Goal: Transaction & Acquisition: Book appointment/travel/reservation

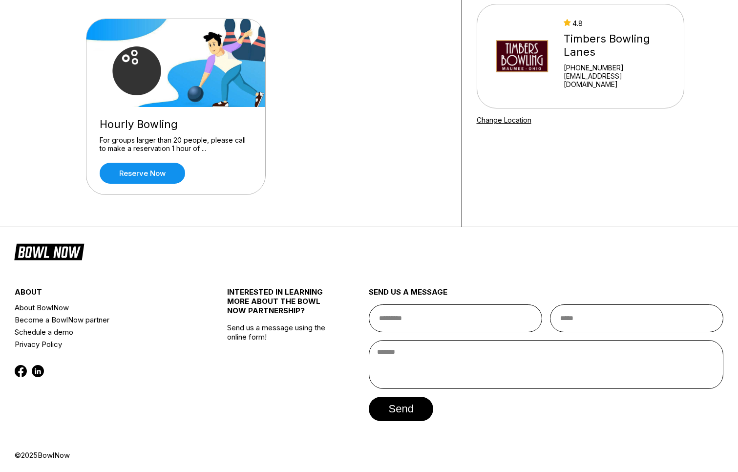
scroll to position [88, 0]
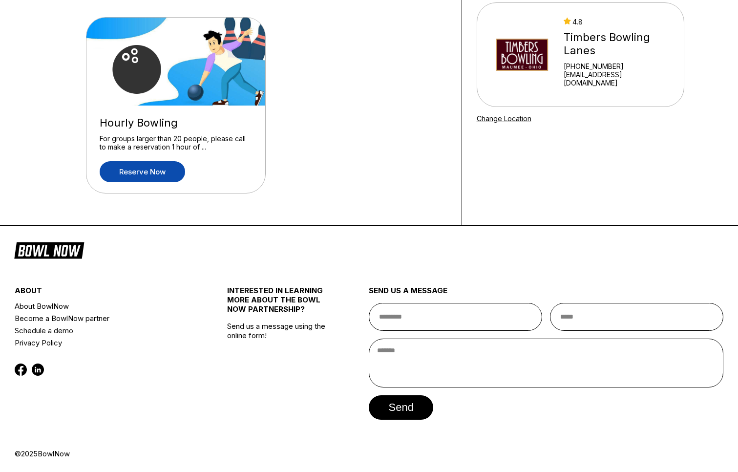
click at [161, 168] on link "Reserve now" at bounding box center [142, 171] width 85 height 21
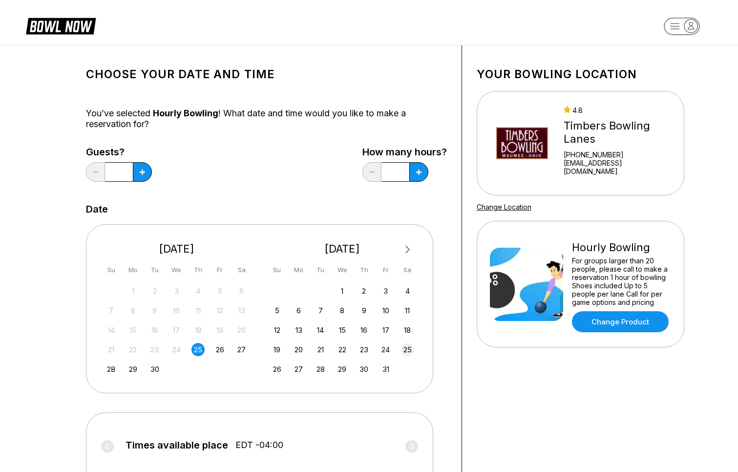
click at [407, 347] on div "25" at bounding box center [407, 349] width 13 height 13
click at [28, 426] on div "Choose your Date and time You’ve selected Hourly Bowling ! What date and time w…" at bounding box center [369, 323] width 738 height 556
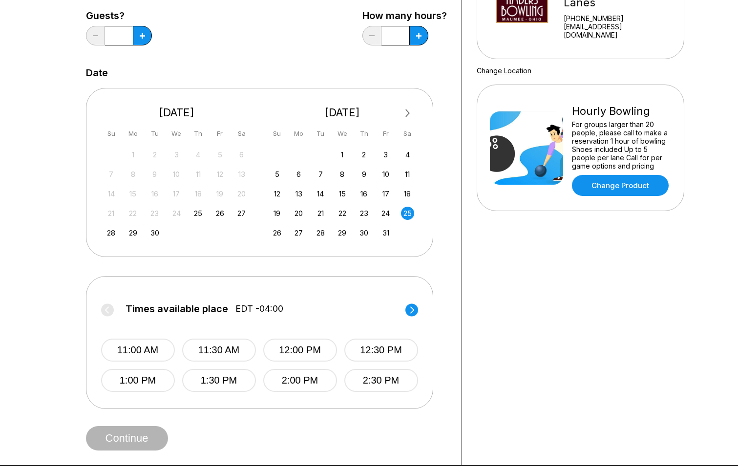
scroll to position [137, 0]
click at [240, 211] on div "27" at bounding box center [241, 212] width 13 height 13
click at [414, 309] on circle at bounding box center [411, 309] width 13 height 13
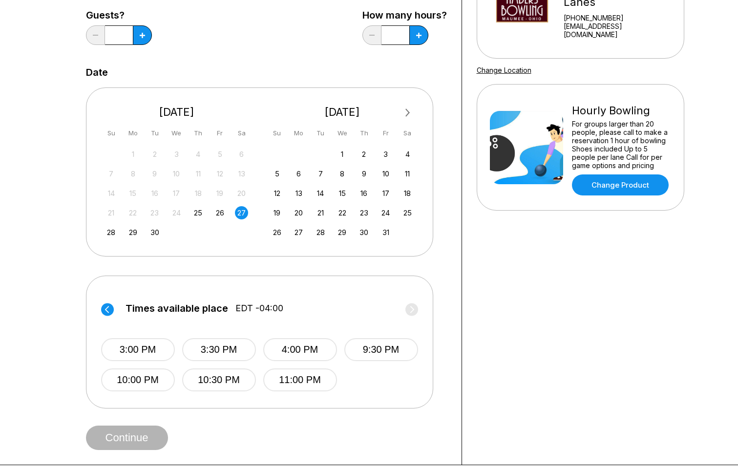
click at [110, 308] on circle at bounding box center [107, 309] width 13 height 13
click at [408, 209] on div "25" at bounding box center [407, 212] width 13 height 13
click at [137, 231] on div "29" at bounding box center [132, 232] width 13 height 13
click at [202, 214] on div "25" at bounding box center [197, 212] width 13 height 13
